Goal: Information Seeking & Learning: Check status

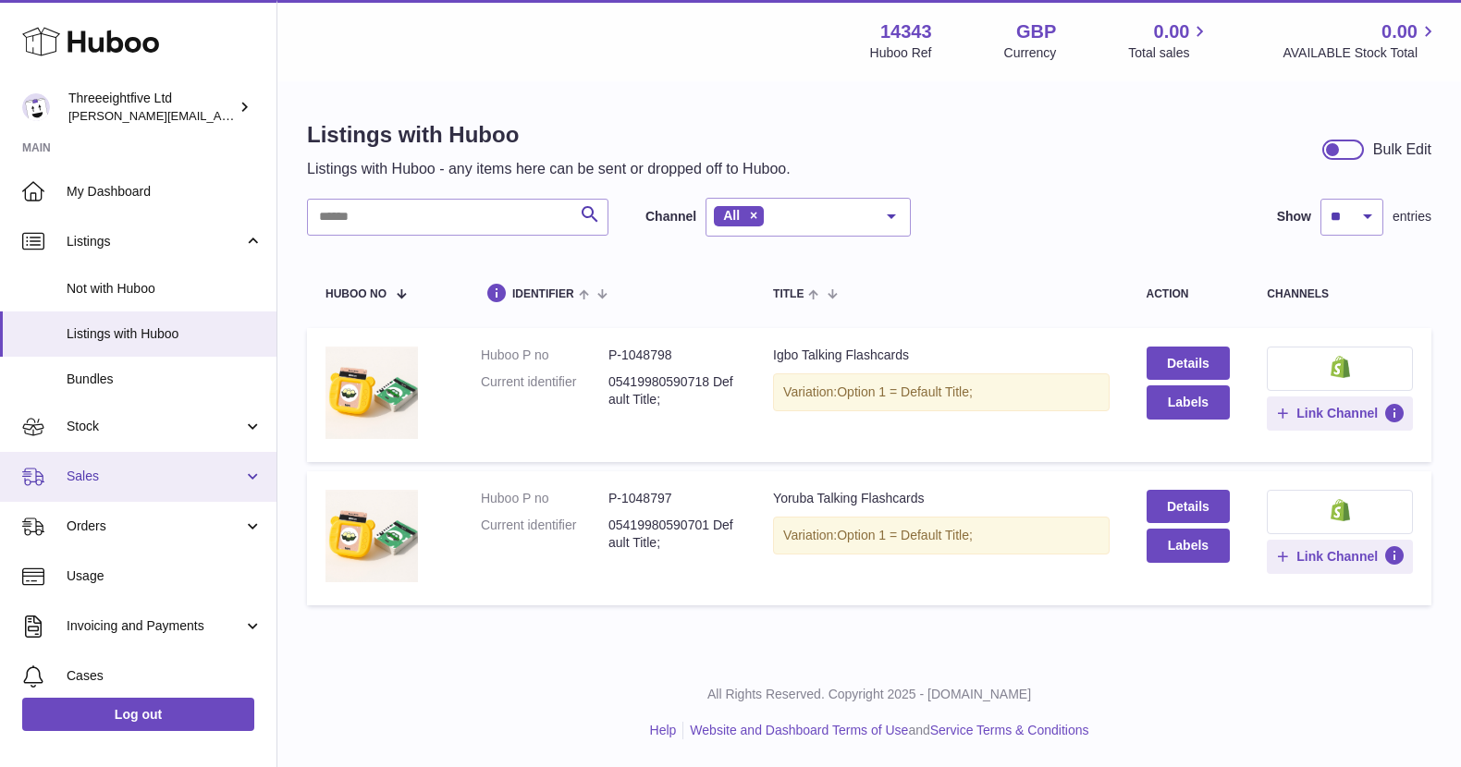
click at [166, 493] on link "Sales" at bounding box center [138, 477] width 276 height 50
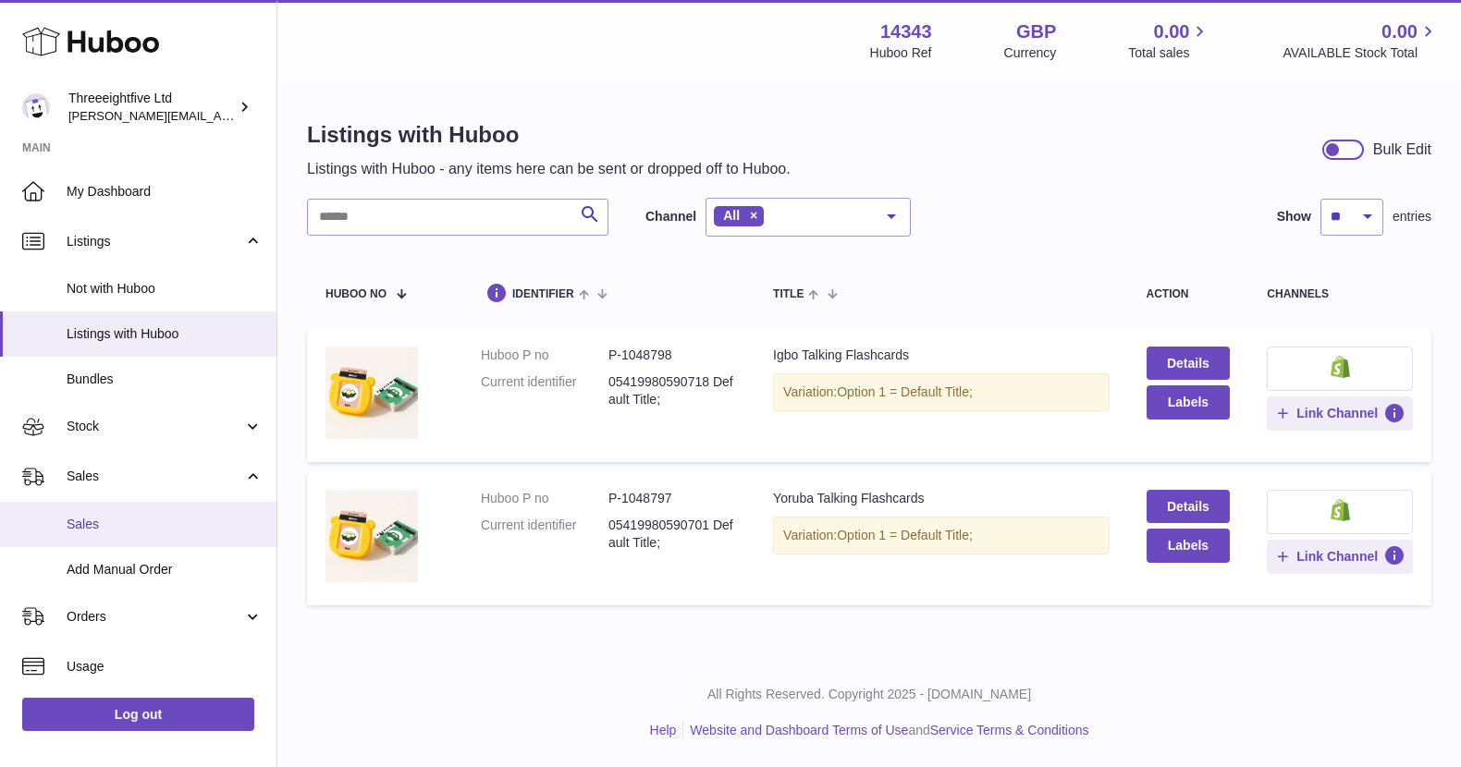
click at [105, 534] on link "Sales" at bounding box center [138, 524] width 276 height 45
click at [67, 522] on span "Sales" at bounding box center [165, 525] width 196 height 18
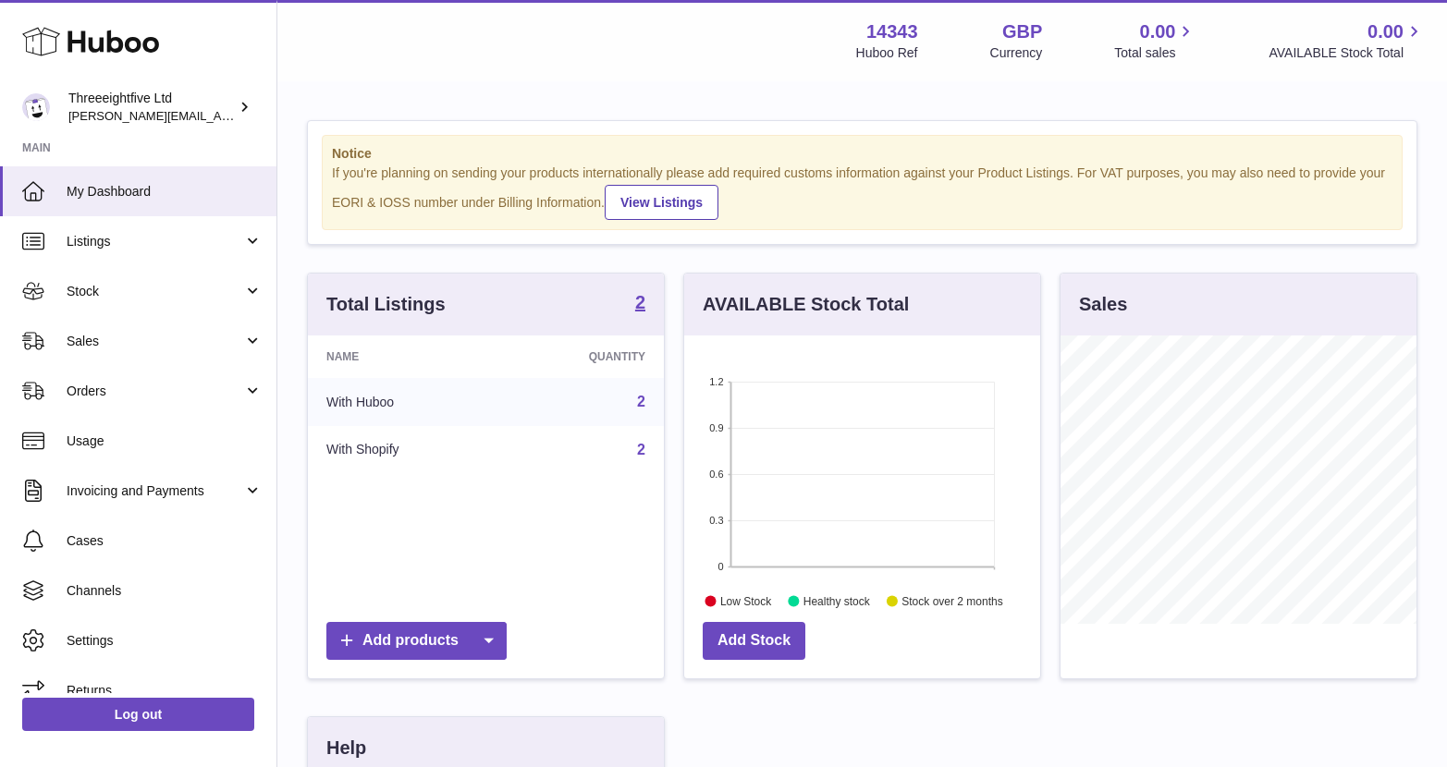
scroll to position [924159, 924092]
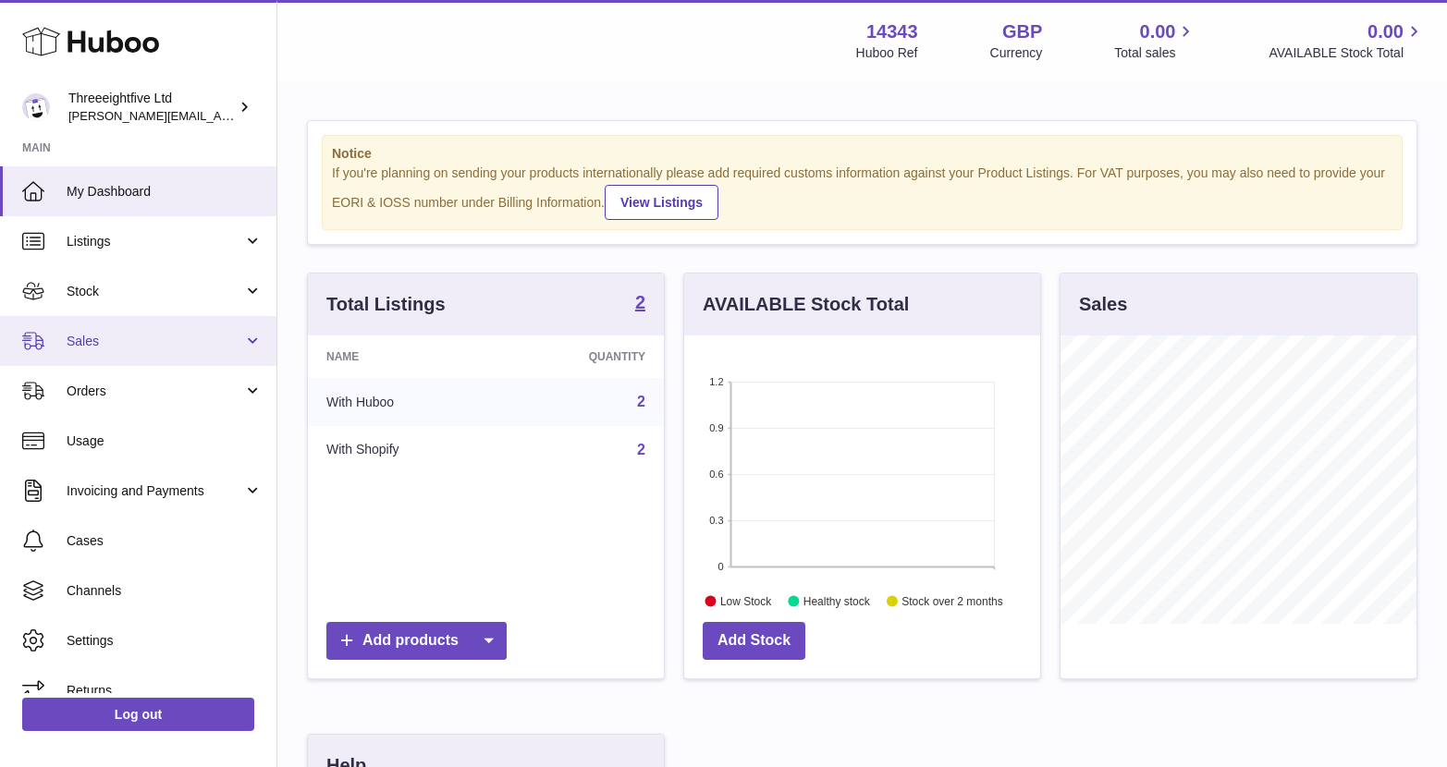
click at [196, 338] on span "Sales" at bounding box center [155, 342] width 177 height 18
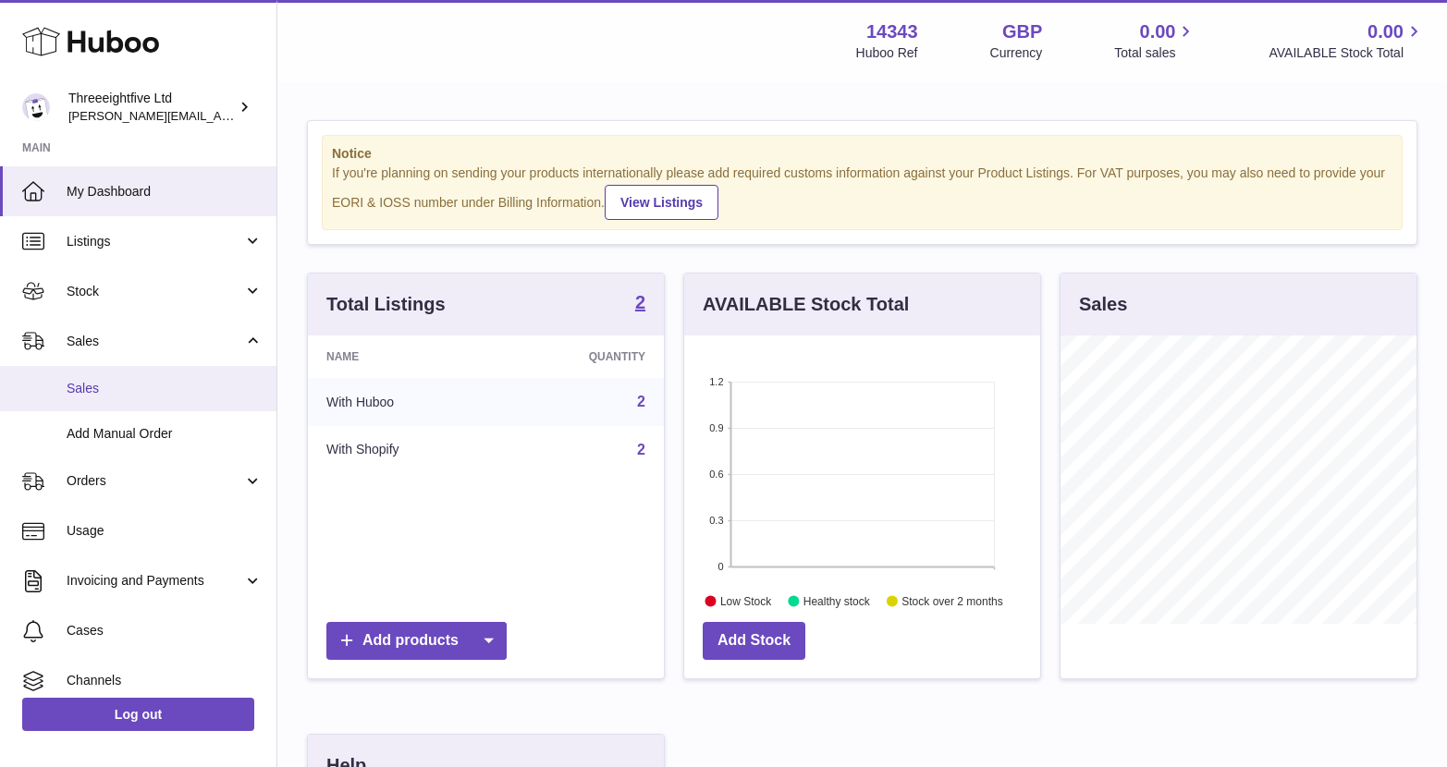
click at [121, 393] on span "Sales" at bounding box center [165, 389] width 196 height 18
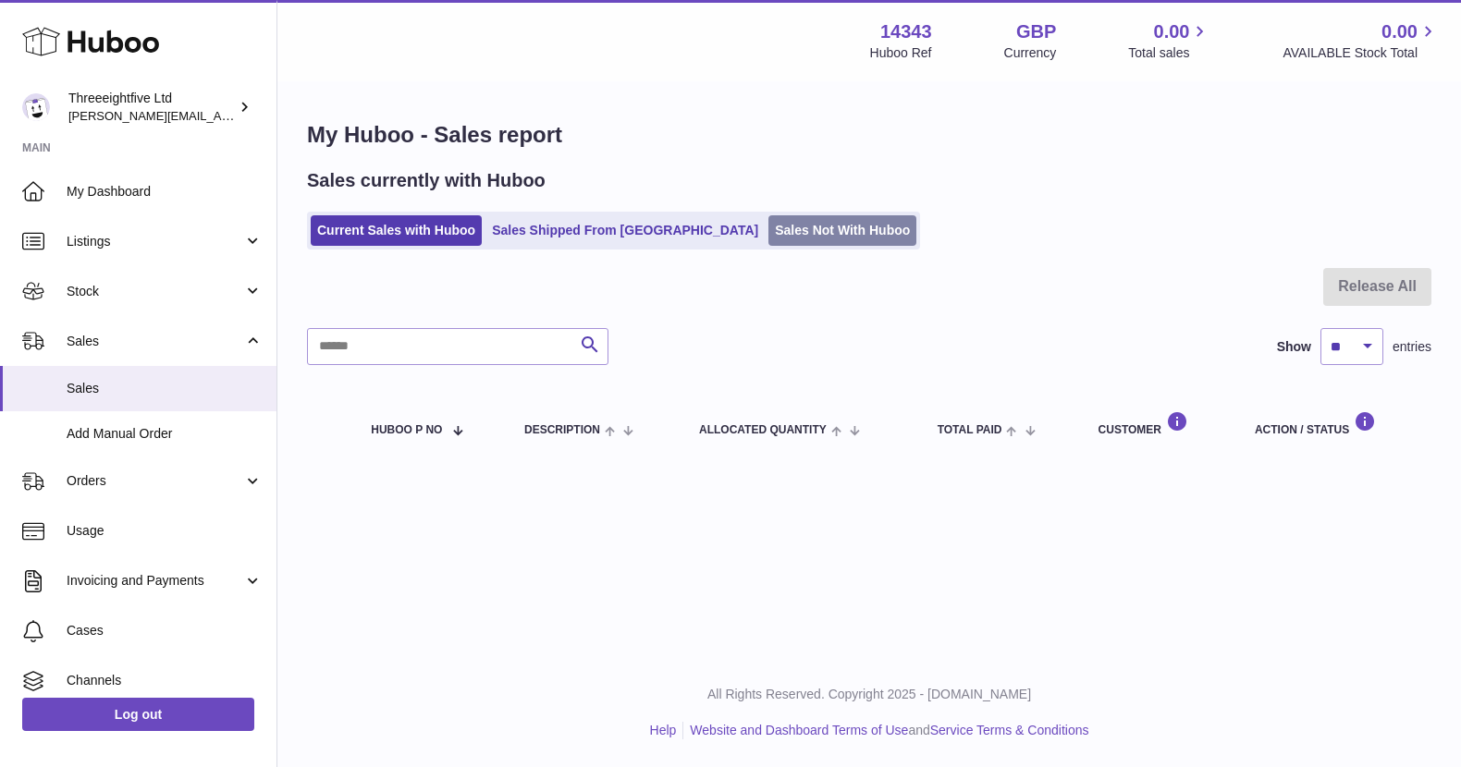
click at [768, 226] on link "Sales Not With Huboo" at bounding box center [842, 230] width 148 height 31
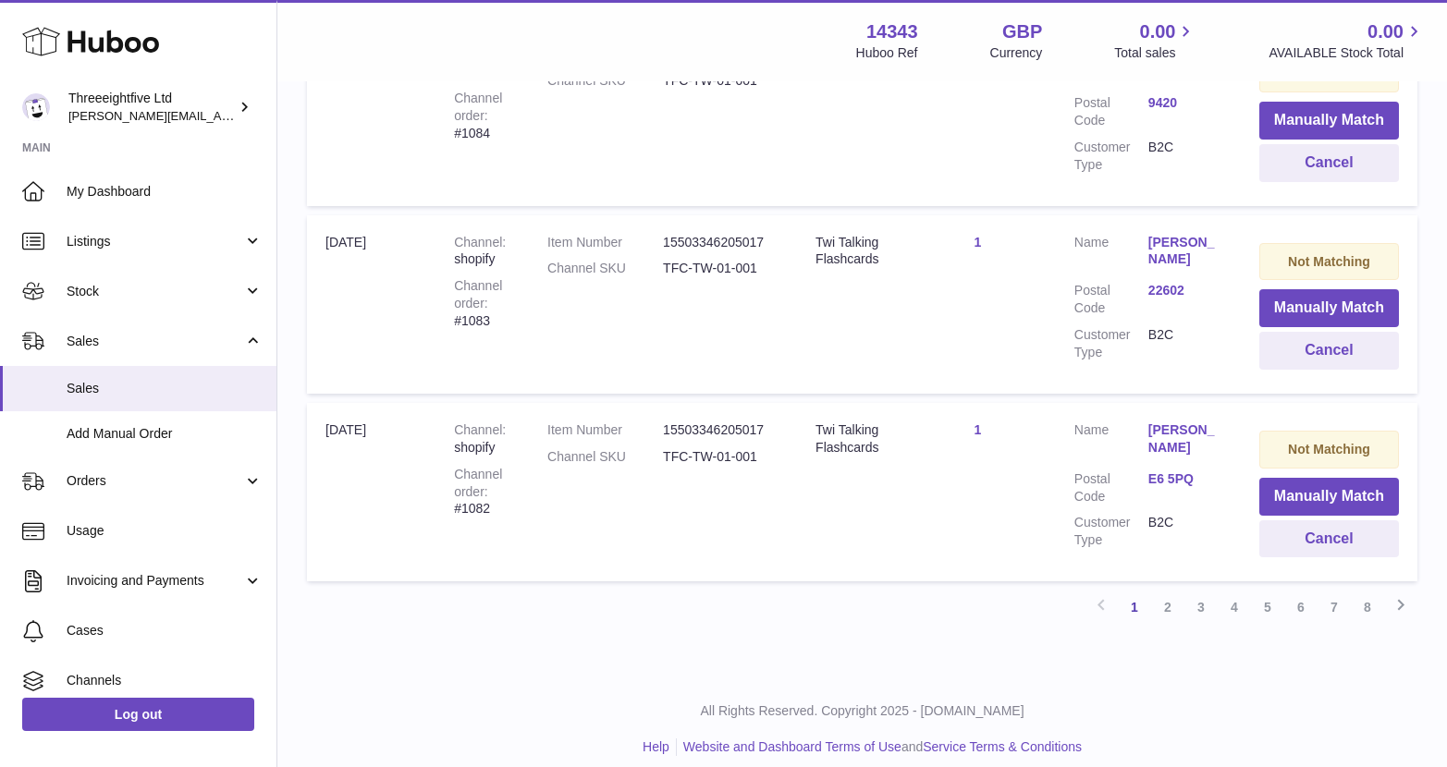
scroll to position [1786, 0]
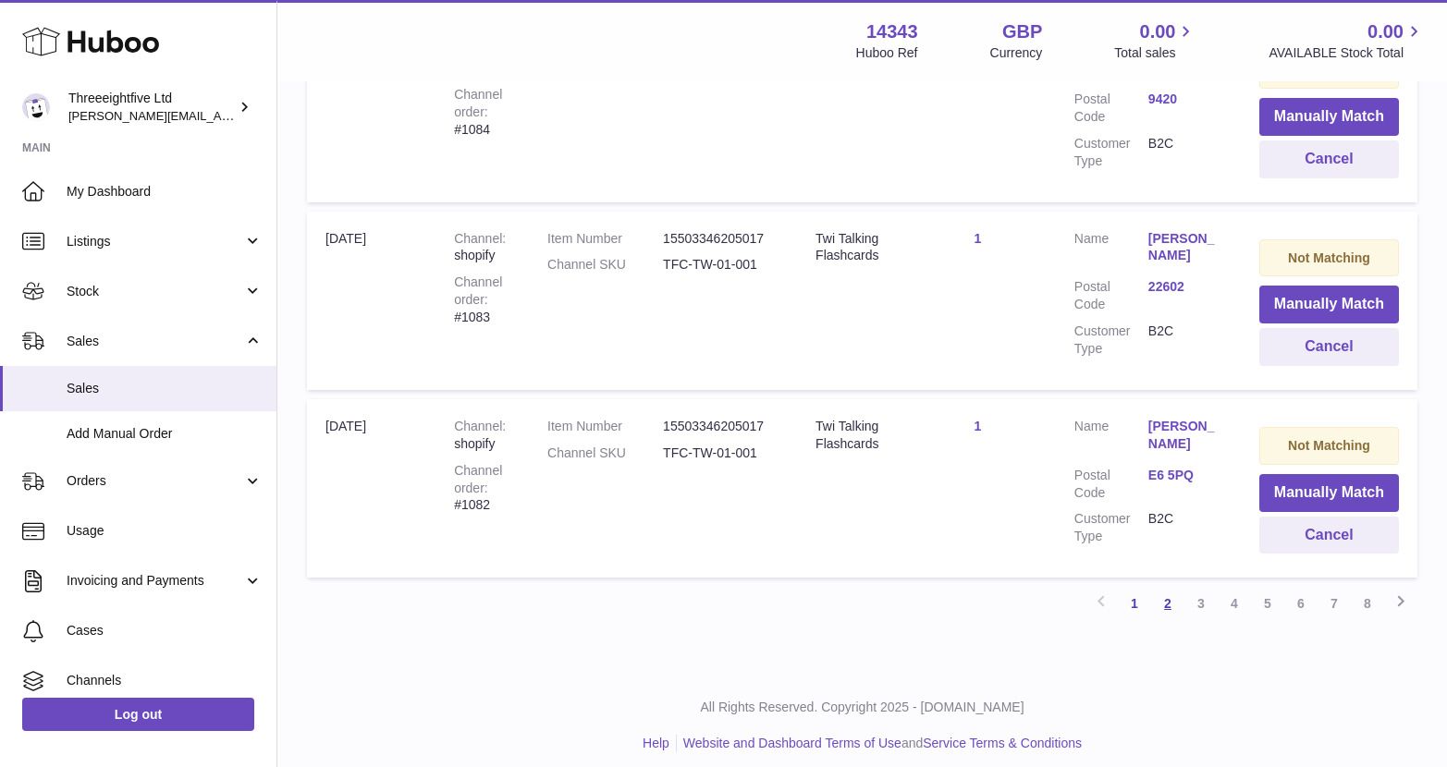
click at [1167, 613] on link "2" at bounding box center [1167, 603] width 33 height 33
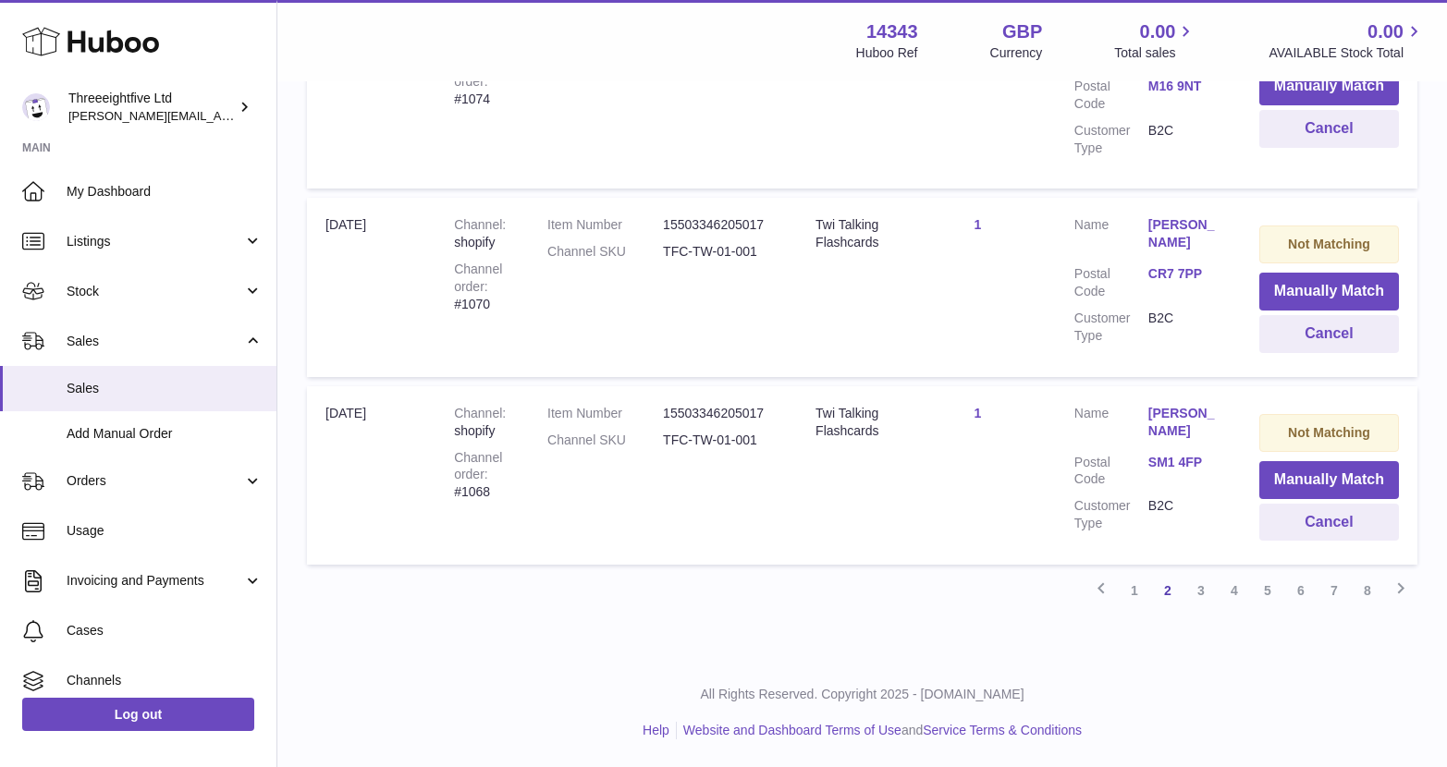
scroll to position [1834, 0]
click at [1205, 595] on link "3" at bounding box center [1200, 590] width 33 height 33
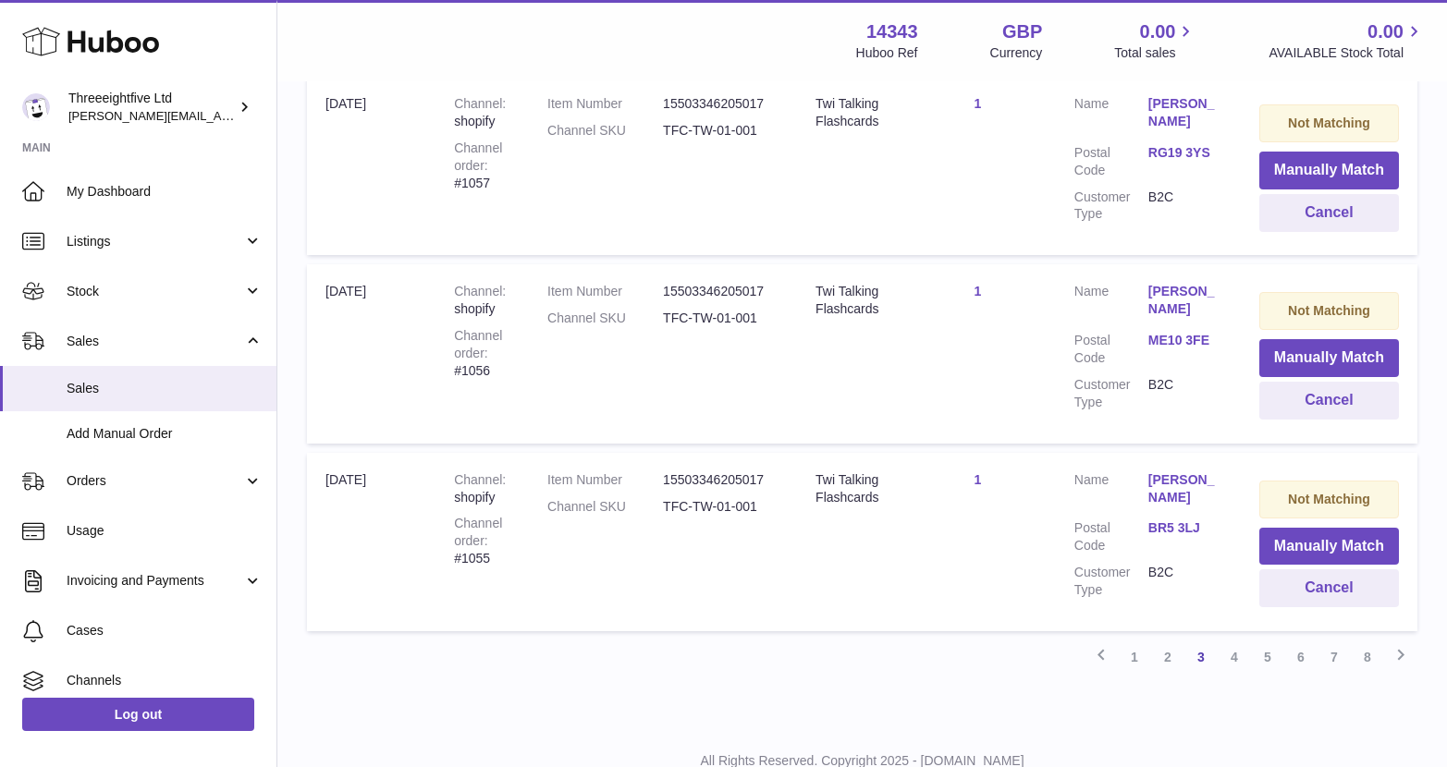
scroll to position [1805, 0]
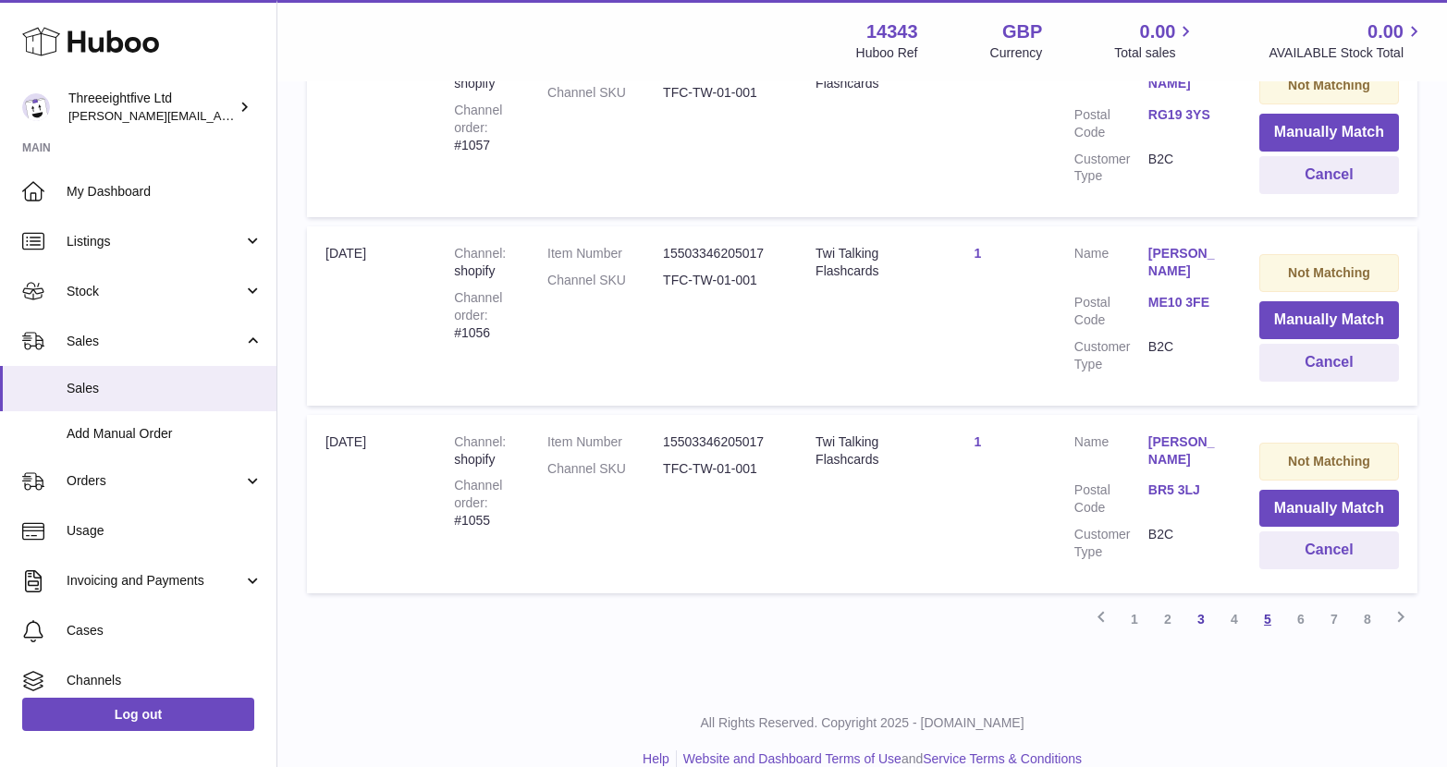
click at [1260, 603] on link "5" at bounding box center [1267, 619] width 33 height 33
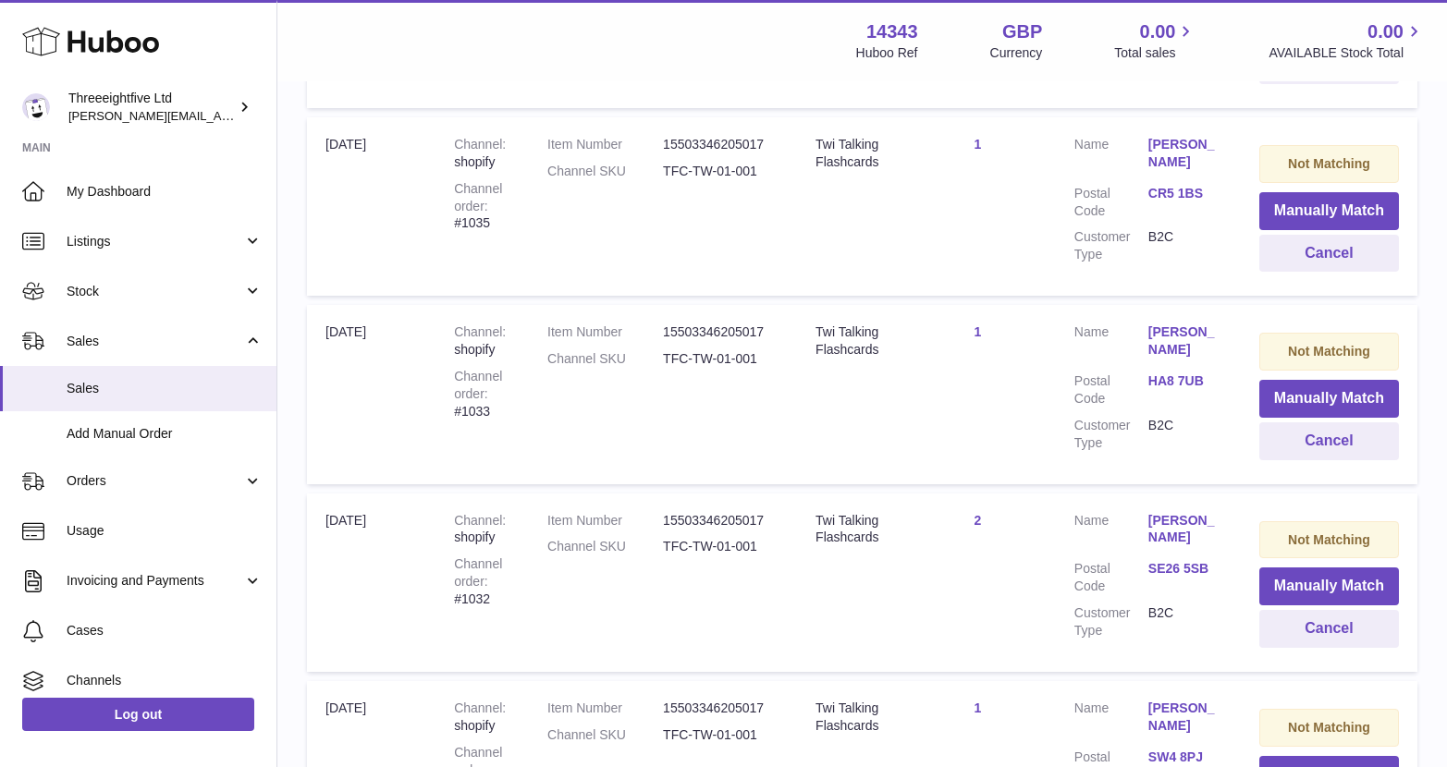
scroll to position [1817, 0]
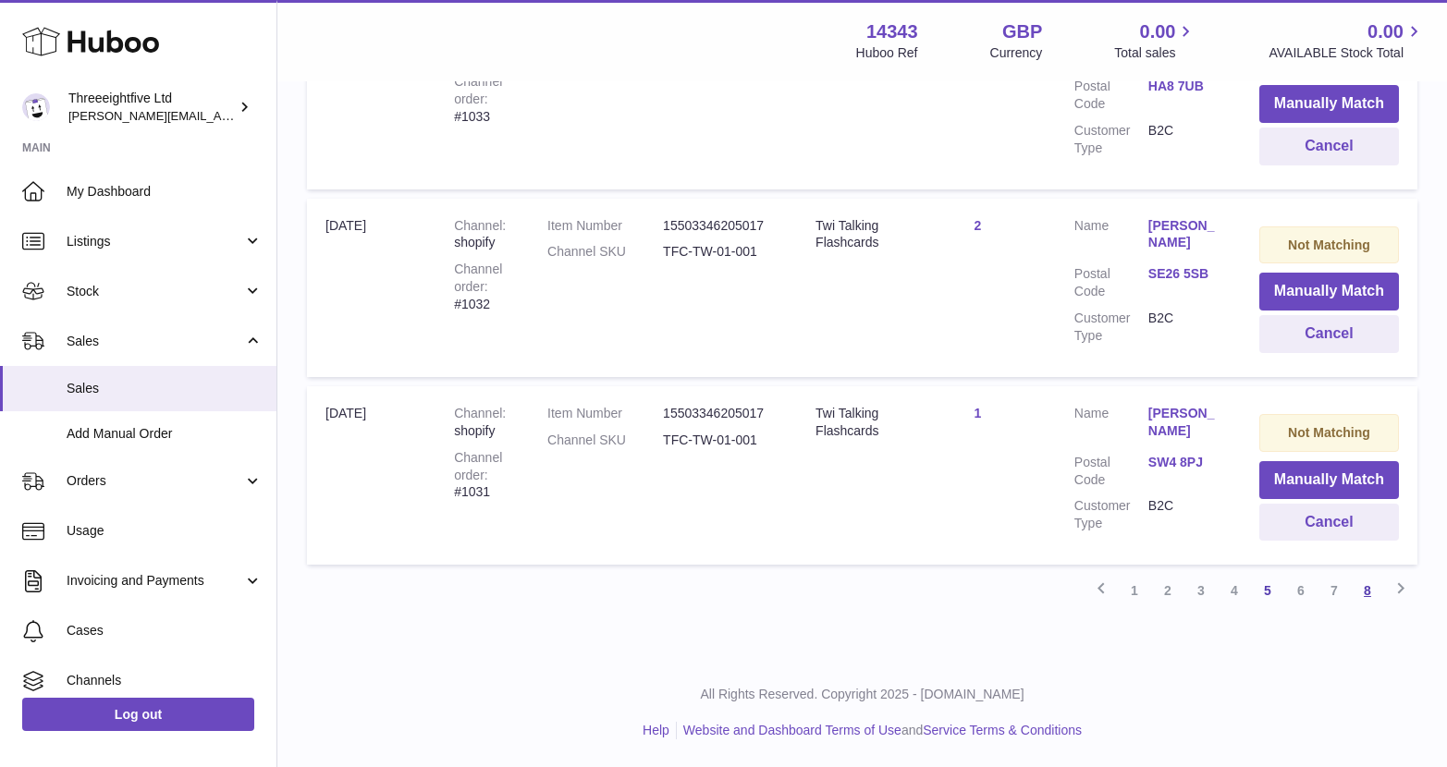
click at [1371, 594] on link "8" at bounding box center [1367, 590] width 33 height 33
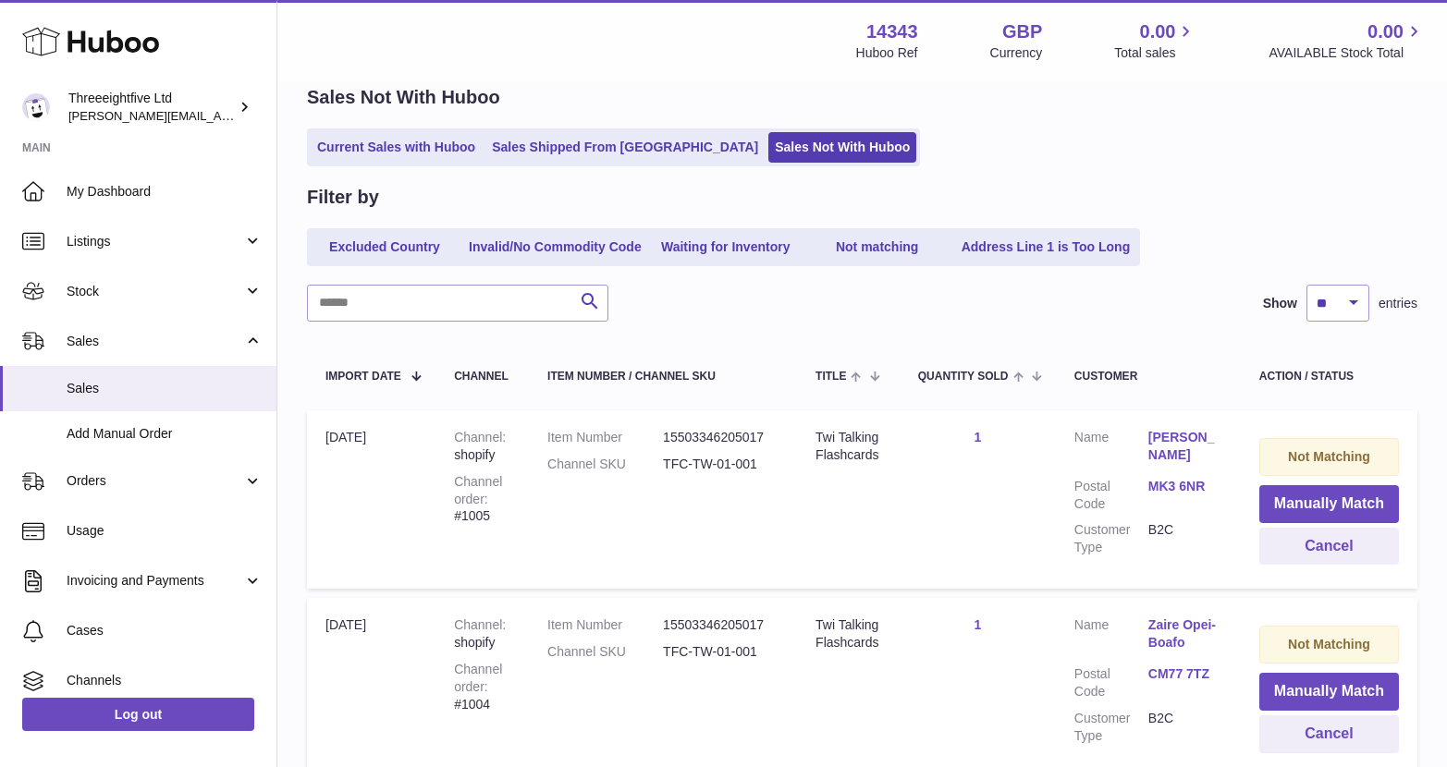
scroll to position [461, 0]
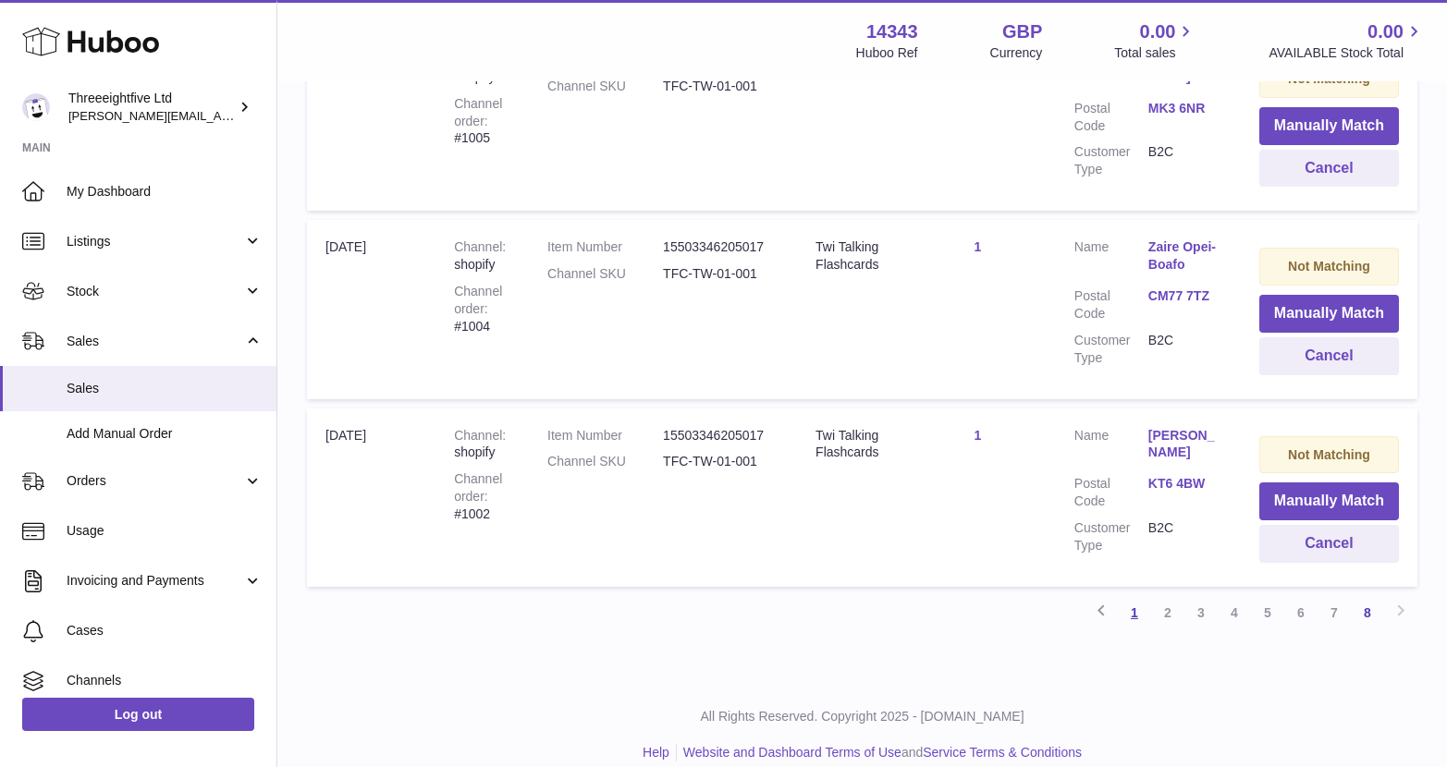
click at [1129, 616] on link "1" at bounding box center [1134, 612] width 33 height 33
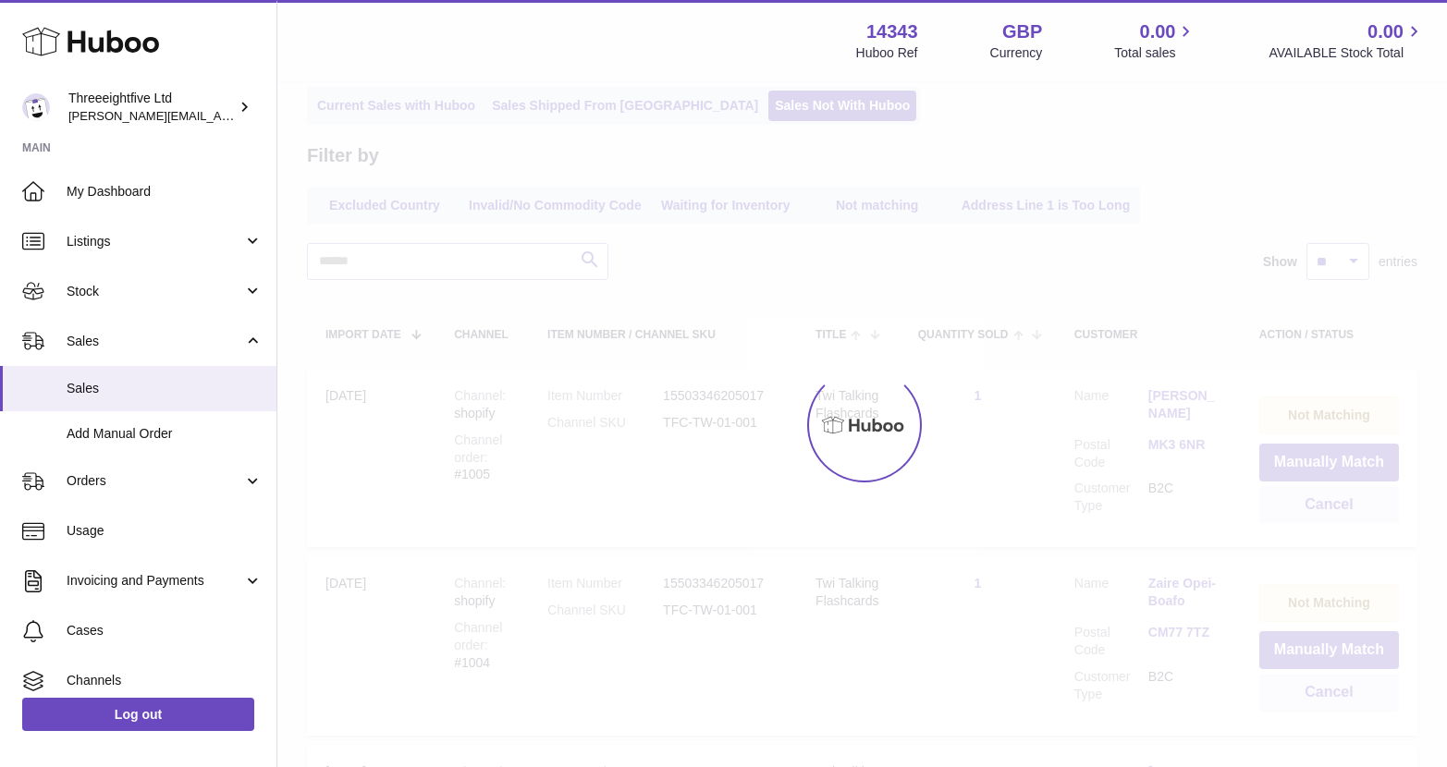
scroll to position [83, 0]
